Goal: Information Seeking & Learning: Learn about a topic

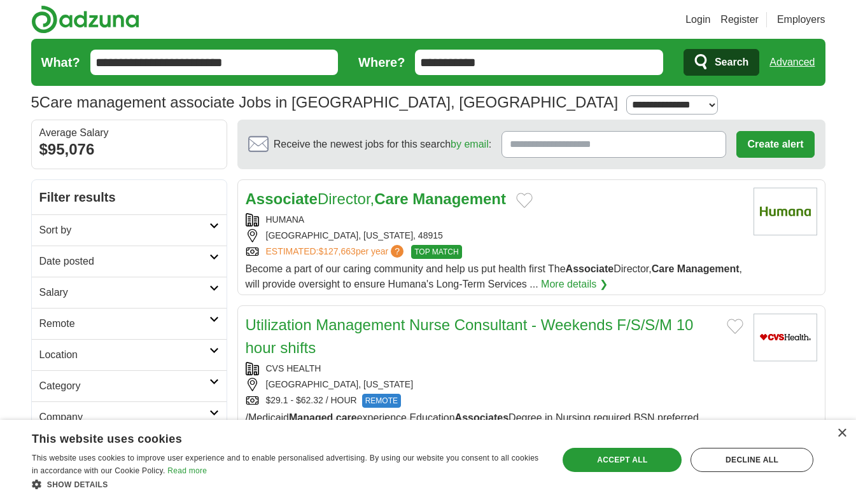
scroll to position [64, 0]
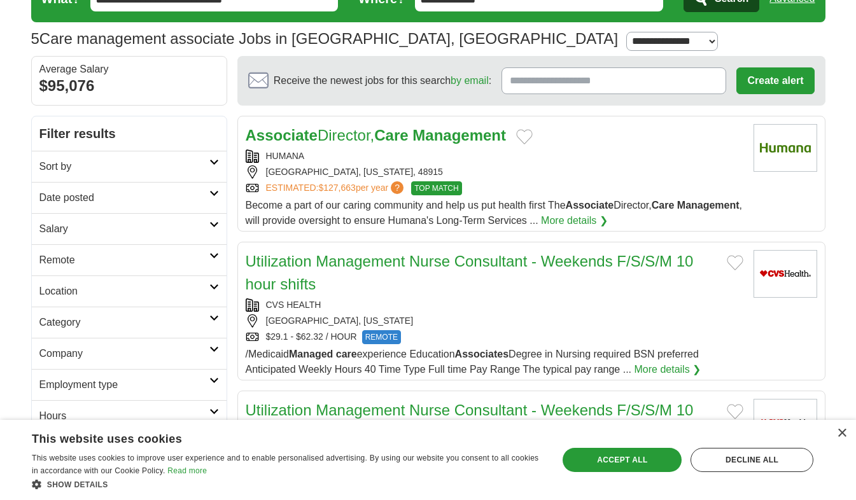
click at [210, 250] on link "Remote" at bounding box center [129, 259] width 195 height 31
click at [81, 287] on link "Remote jobs" at bounding box center [67, 290] width 57 height 11
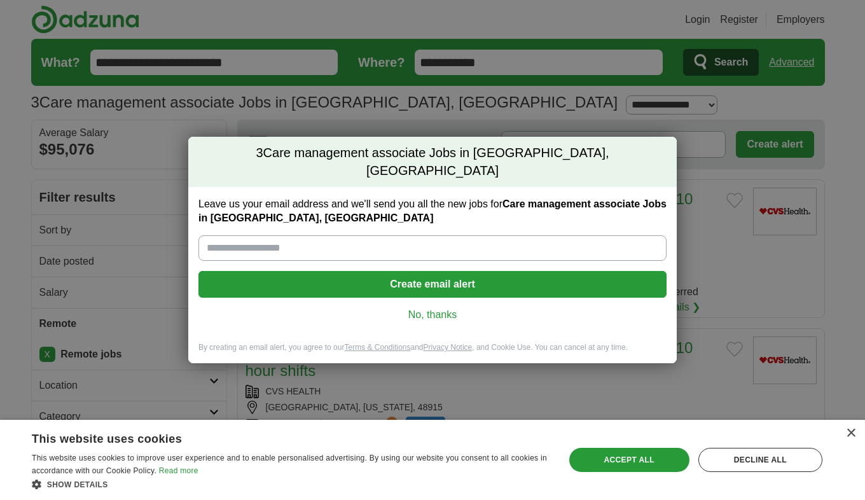
click at [440, 308] on link "No, thanks" at bounding box center [433, 315] width 448 height 14
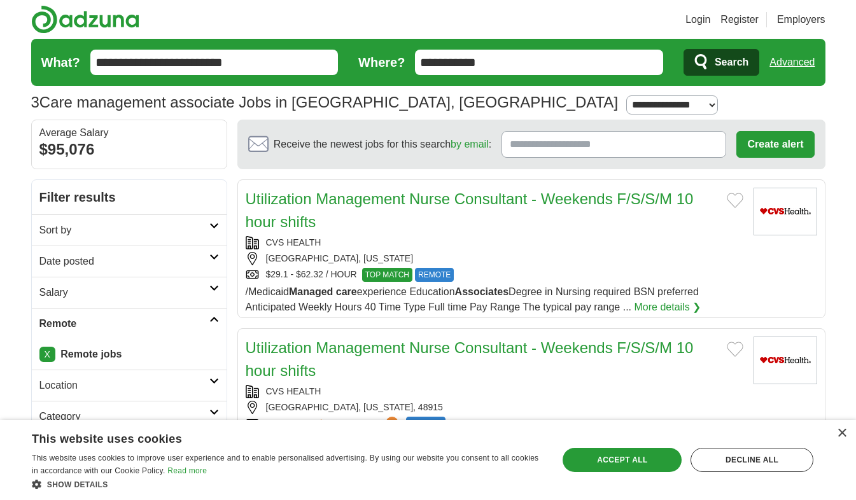
drag, startPoint x: 487, startPoint y: 63, endPoint x: 384, endPoint y: 62, distance: 103.1
click at [384, 62] on form "**********" at bounding box center [428, 62] width 794 height 47
click at [723, 62] on span "Search" at bounding box center [731, 62] width 34 height 25
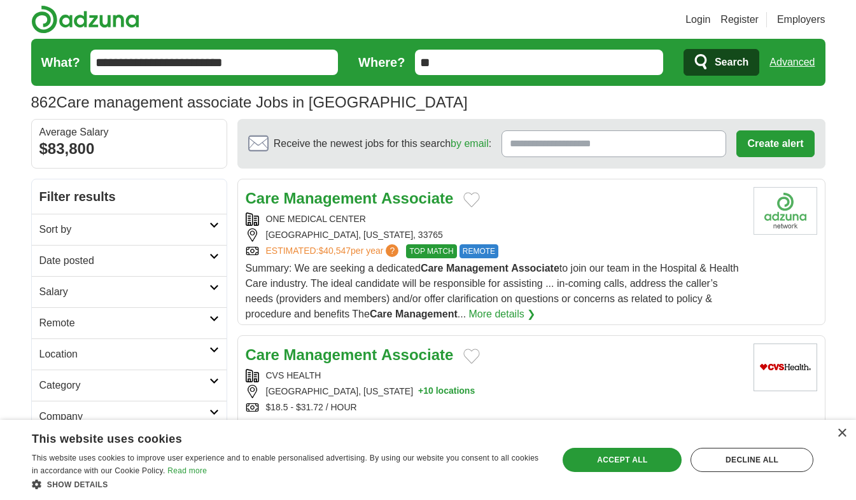
click at [534, 313] on link "More details ❯" at bounding box center [502, 314] width 67 height 15
